Goal: Check status

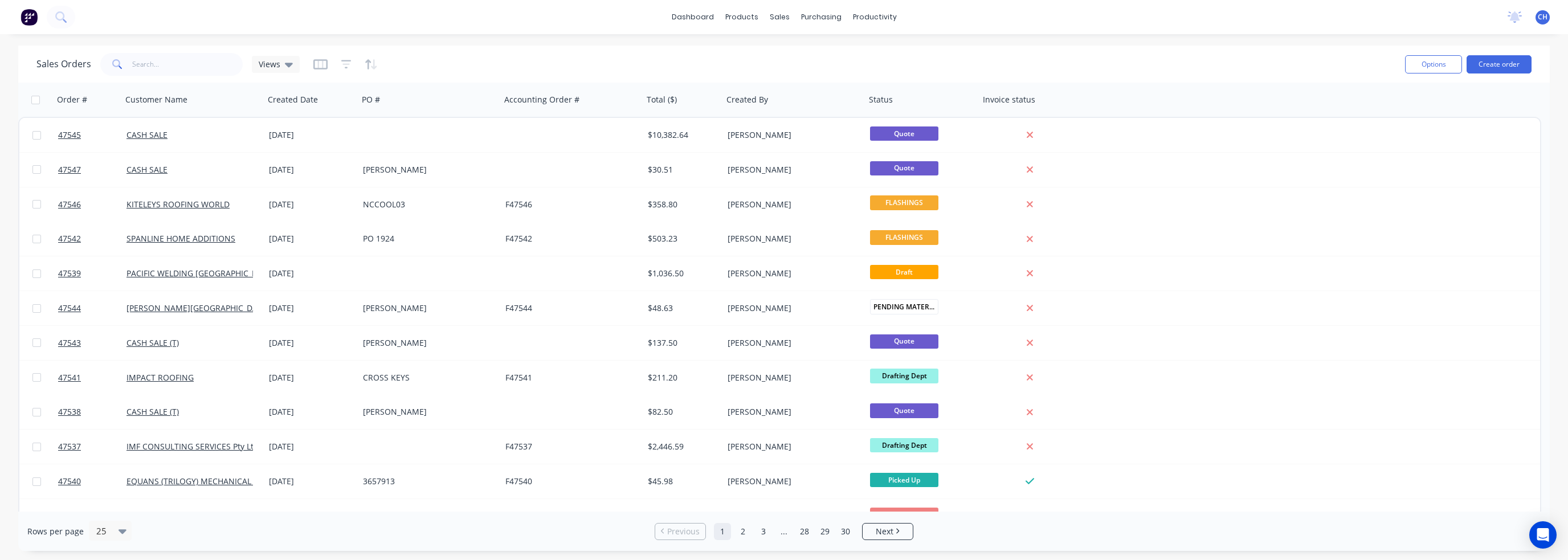
click at [95, 17] on div "dashboard products sales purchasing productivity dashboard products Product Cat…" at bounding box center [784, 17] width 1568 height 34
click at [77, 22] on div "dashboard products sales purchasing productivity dashboard products Product Cat…" at bounding box center [784, 17] width 1568 height 34
click at [68, 18] on button at bounding box center [61, 17] width 29 height 23
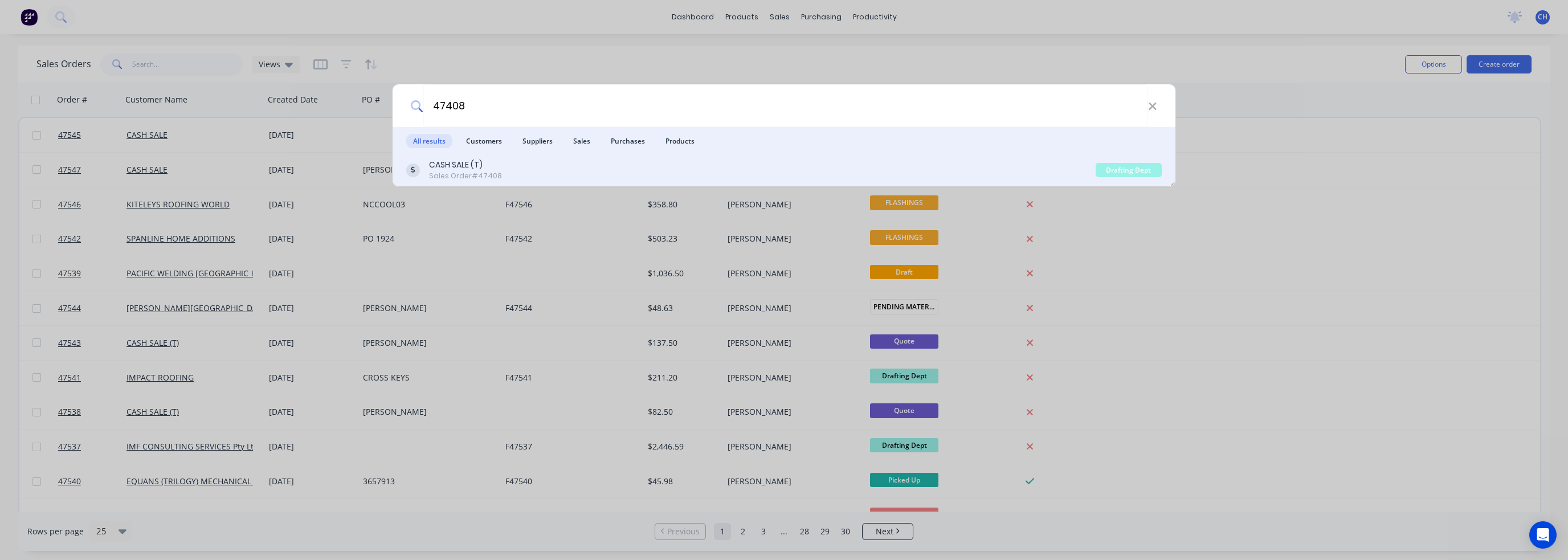
type input "47408"
click at [1122, 171] on div "Drafting Dept" at bounding box center [1129, 170] width 66 height 14
click at [449, 174] on div "Sales Order #47408" at bounding box center [466, 176] width 73 height 10
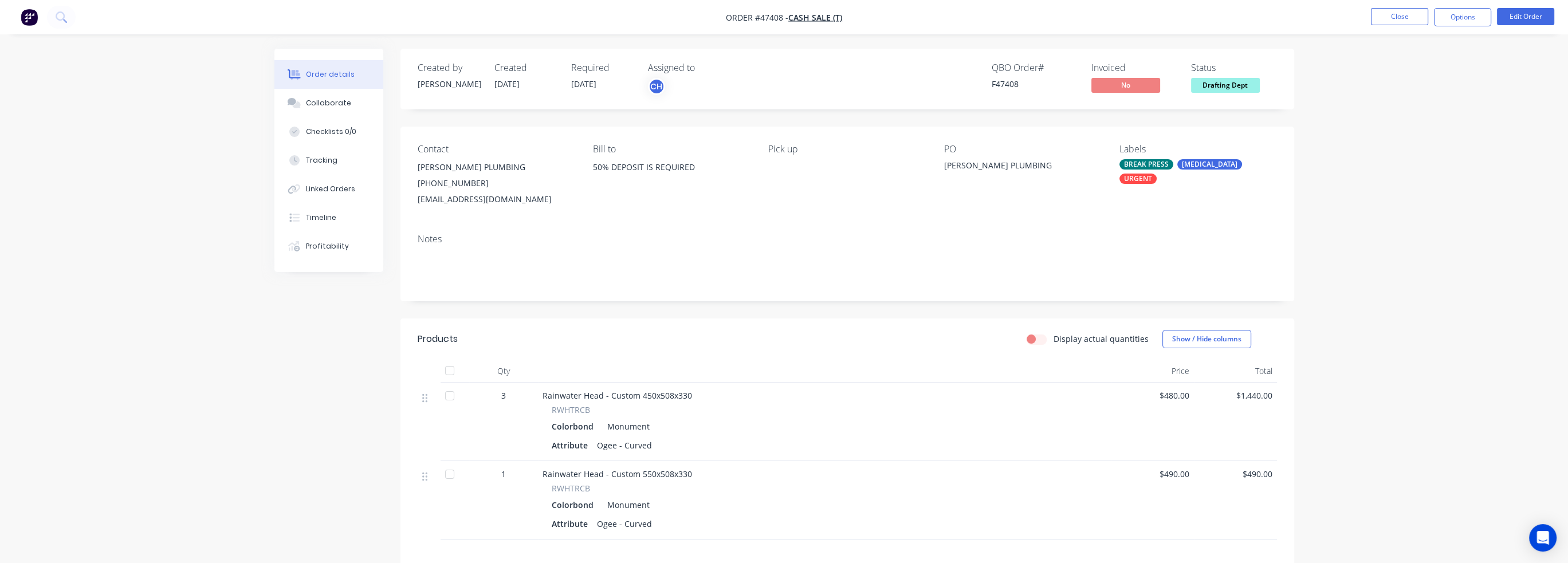
click at [1228, 87] on span "Drafting Dept" at bounding box center [1225, 85] width 69 height 14
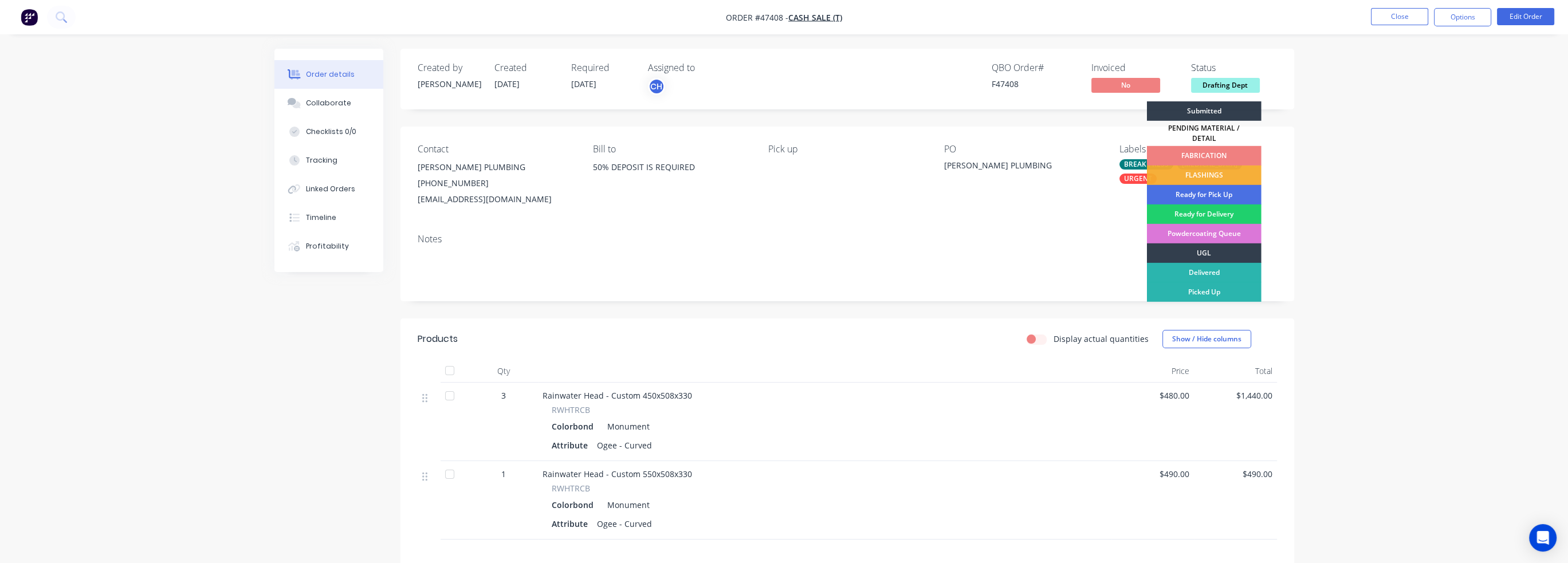
click at [1232, 148] on div "FABRICATION" at bounding box center [1204, 156] width 115 height 20
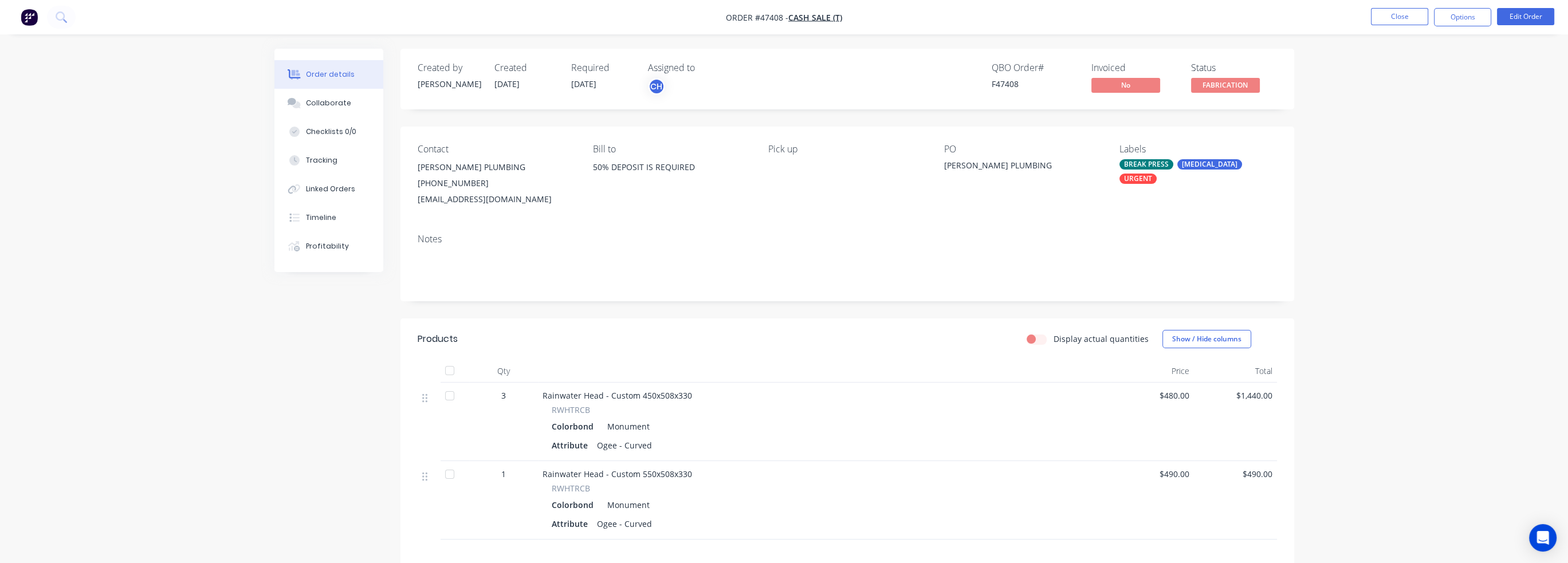
click at [1411, 159] on div "Order details Collaborate Checklists 0/0 Tracking Linked Orders Timeline Profit…" at bounding box center [784, 359] width 1568 height 718
